Goal: Obtain resource: Download file/media

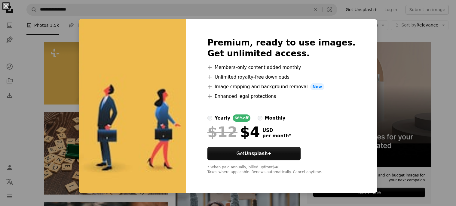
scroll to position [108, 0]
click at [456, 72] on div "An X shape Premium, ready to use images. Get unlimited access. A plus sign Memb…" at bounding box center [228, 103] width 456 height 206
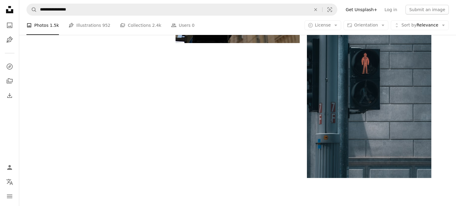
scroll to position [926, 0]
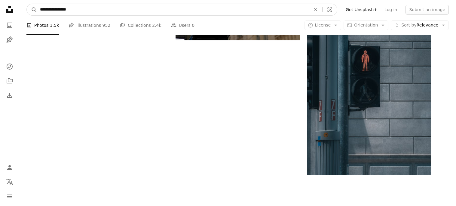
drag, startPoint x: 74, startPoint y: 10, endPoint x: 41, endPoint y: 9, distance: 33.4
click at [41, 9] on input "**********" at bounding box center [173, 9] width 272 height 11
click at [220, 10] on input "**********" at bounding box center [173, 9] width 272 height 11
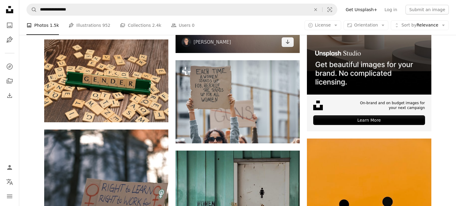
scroll to position [168, 0]
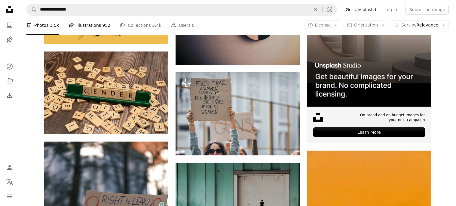
click at [81, 26] on link "Pen Tool Illustrations 952" at bounding box center [90, 25] width 42 height 19
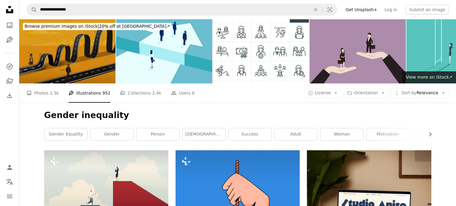
click at [74, 67] on img at bounding box center [67, 51] width 96 height 64
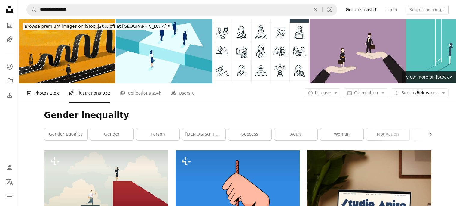
click at [53, 91] on span "1.5k" at bounding box center [54, 93] width 9 height 7
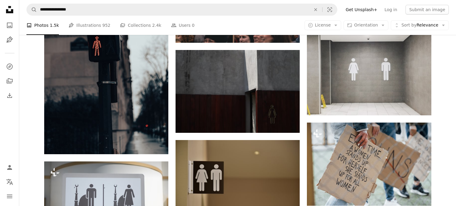
scroll to position [577, 0]
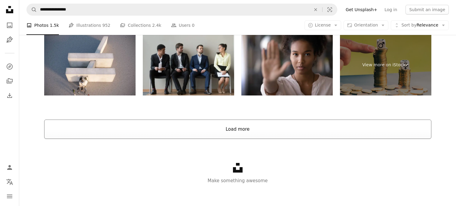
click at [122, 130] on button "Load more" at bounding box center [237, 128] width 387 height 19
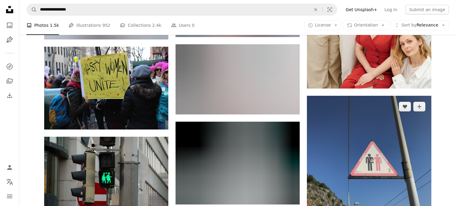
scroll to position [5976, 0]
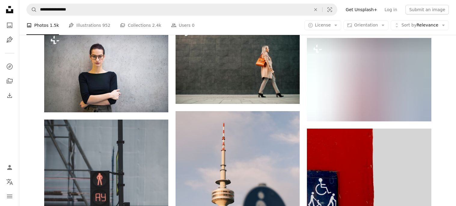
scroll to position [6853, 0]
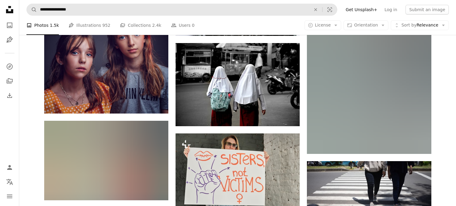
scroll to position [10605, 0]
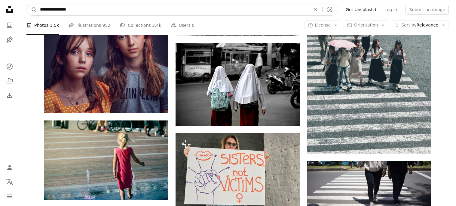
click at [212, 8] on input "**********" at bounding box center [173, 9] width 272 height 11
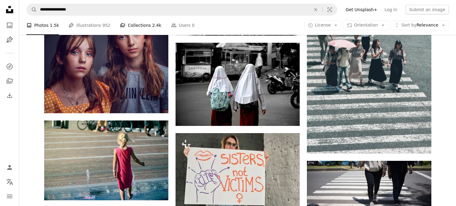
click at [146, 30] on link "A stack of folders Collections 2.4k" at bounding box center [140, 25] width 41 height 19
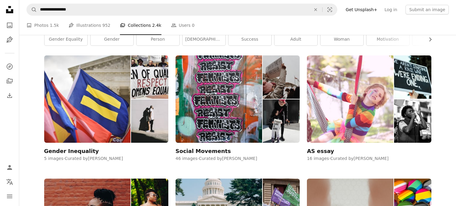
scroll to position [84, 0]
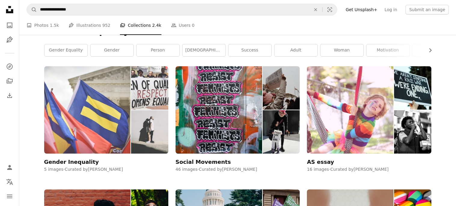
click at [112, 115] on img at bounding box center [87, 109] width 87 height 87
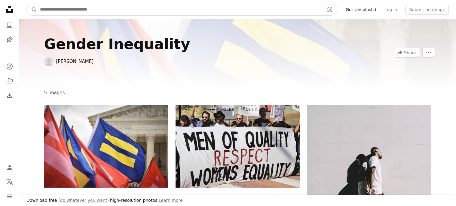
click at [122, 12] on input "Find visuals sitewide" at bounding box center [180, 9] width 286 height 11
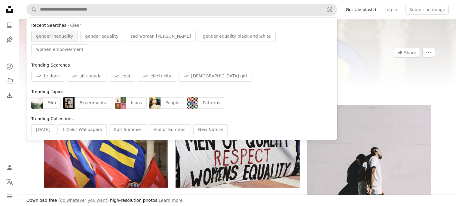
click at [62, 34] on span "gender inequality" at bounding box center [54, 36] width 37 height 6
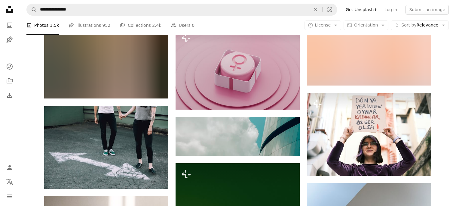
scroll to position [4521, 0]
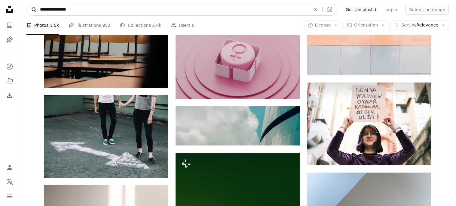
drag, startPoint x: 74, startPoint y: 8, endPoint x: 27, endPoint y: 7, distance: 46.6
click at [27, 7] on form "**********" at bounding box center [181, 10] width 311 height 12
